Goal: Task Accomplishment & Management: Manage account settings

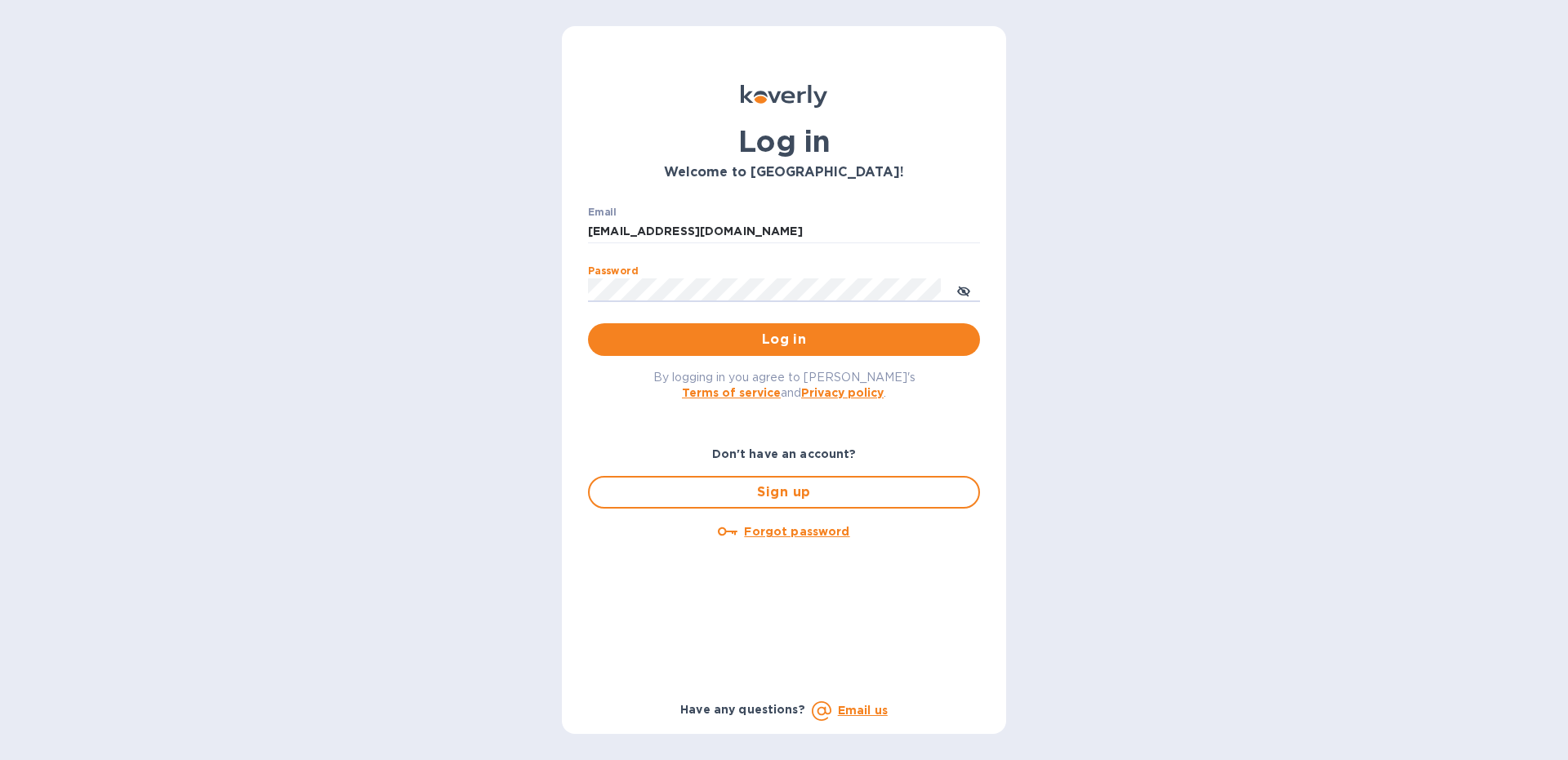
click at [588, 324] on button "Log in" at bounding box center [783, 340] width 392 height 33
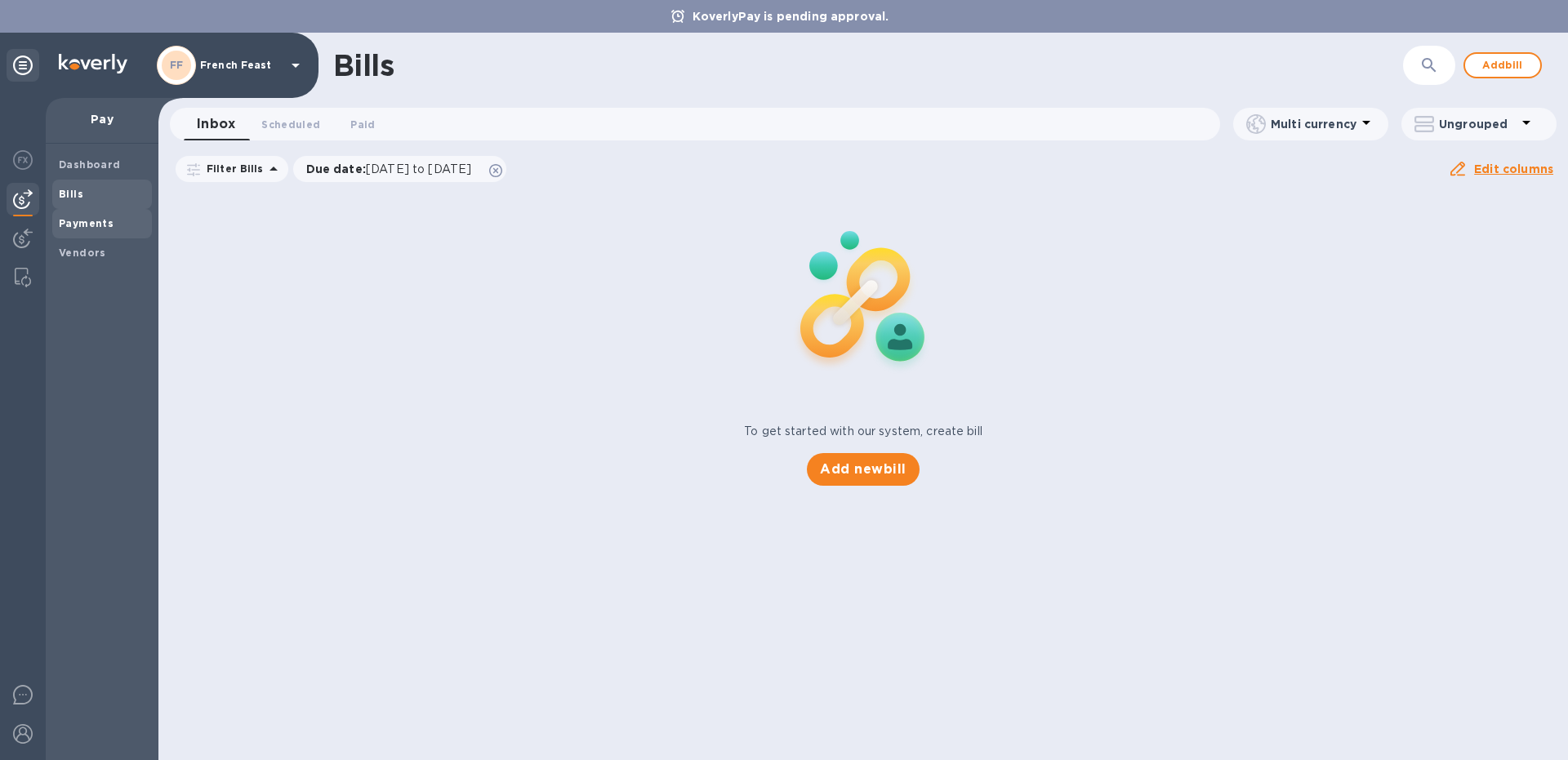
click at [85, 226] on b "Payments" at bounding box center [86, 223] width 55 height 12
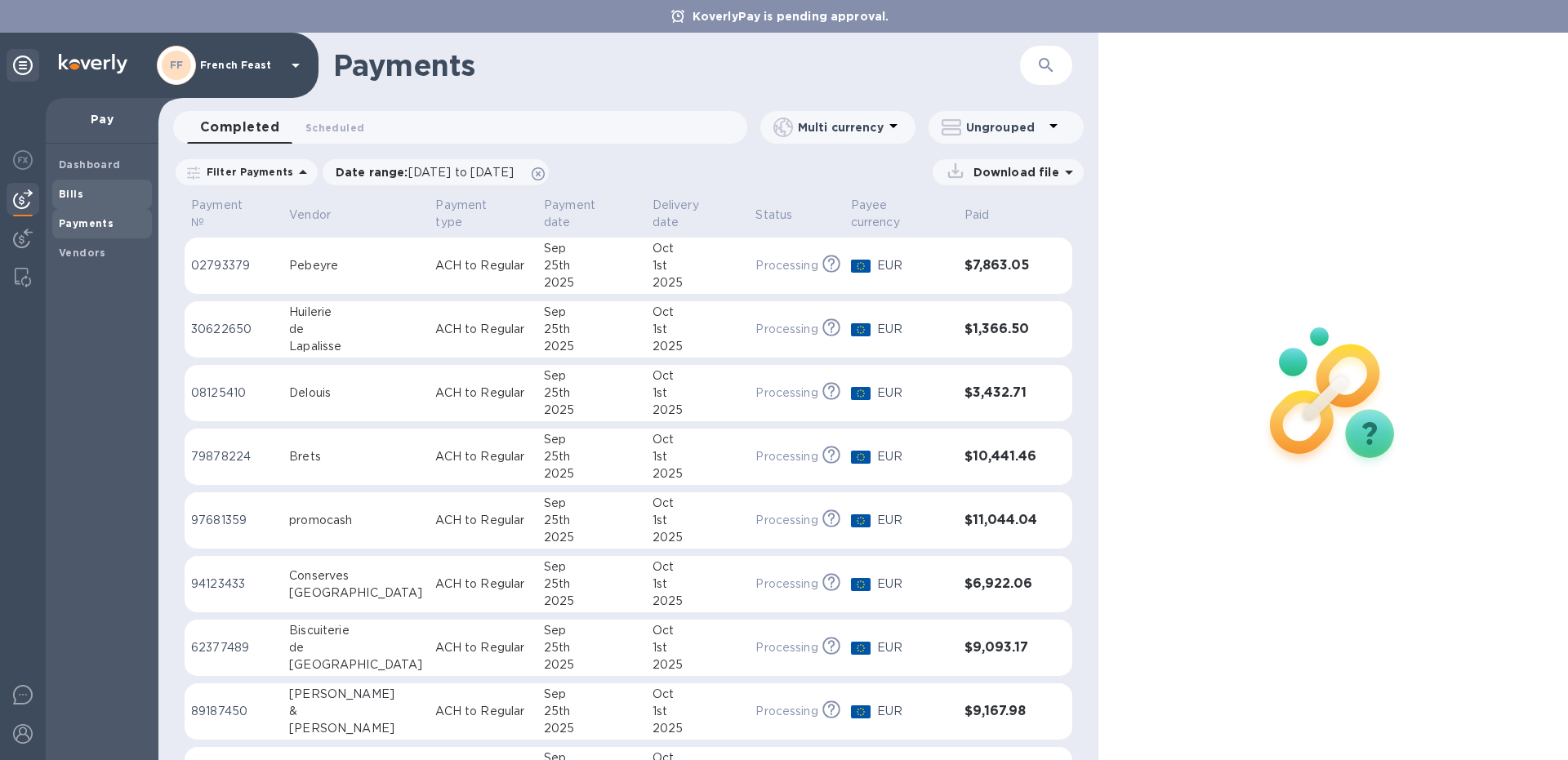
click at [72, 190] on b "Bills" at bounding box center [71, 194] width 25 height 12
